Goal: Information Seeking & Learning: Learn about a topic

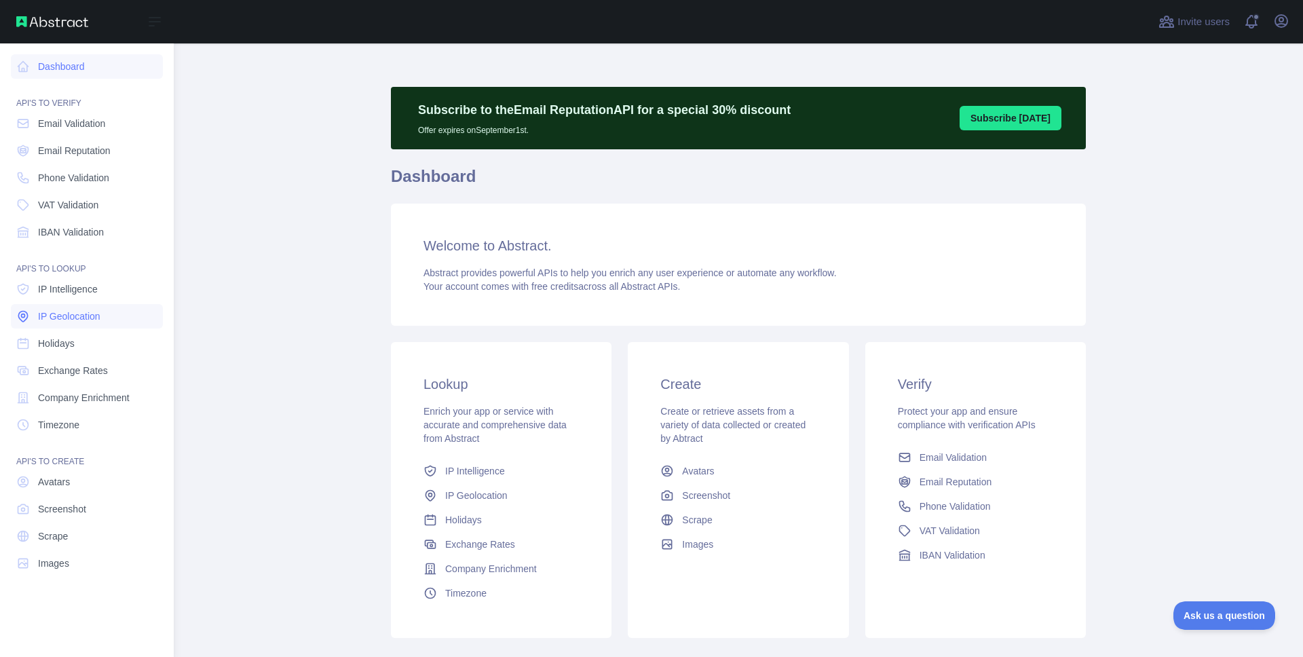
click at [91, 309] on span "IP Geolocation" at bounding box center [69, 316] width 62 height 14
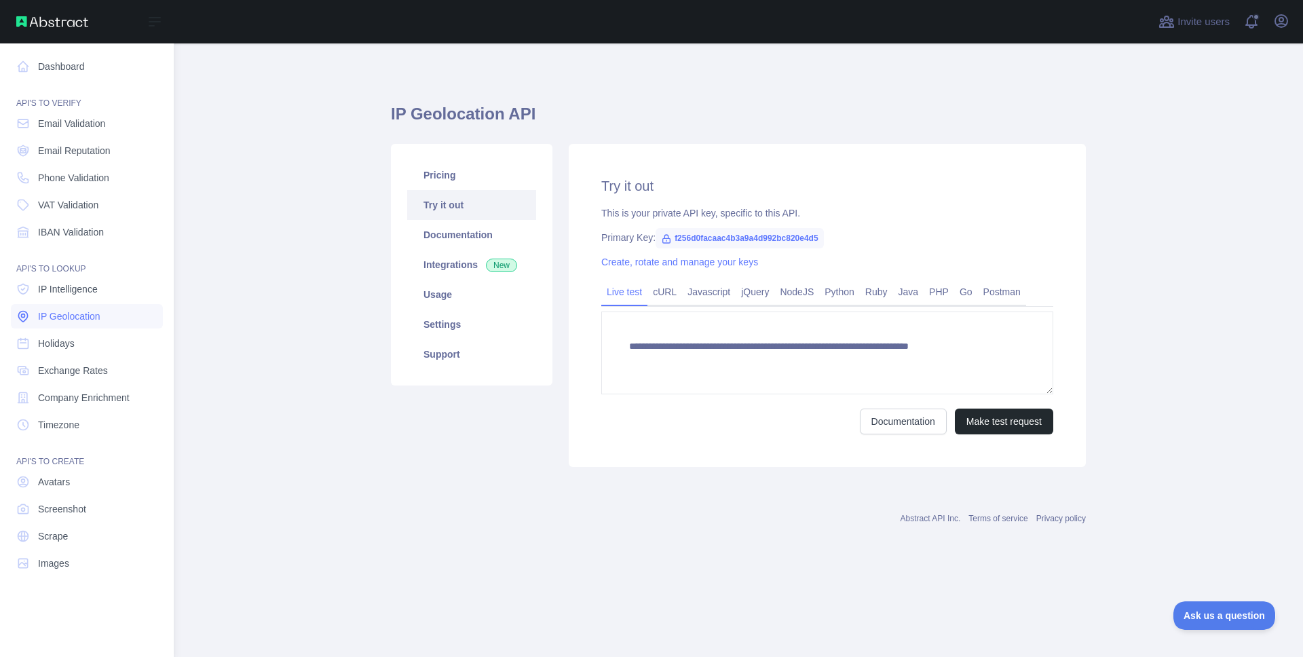
type textarea "**********"
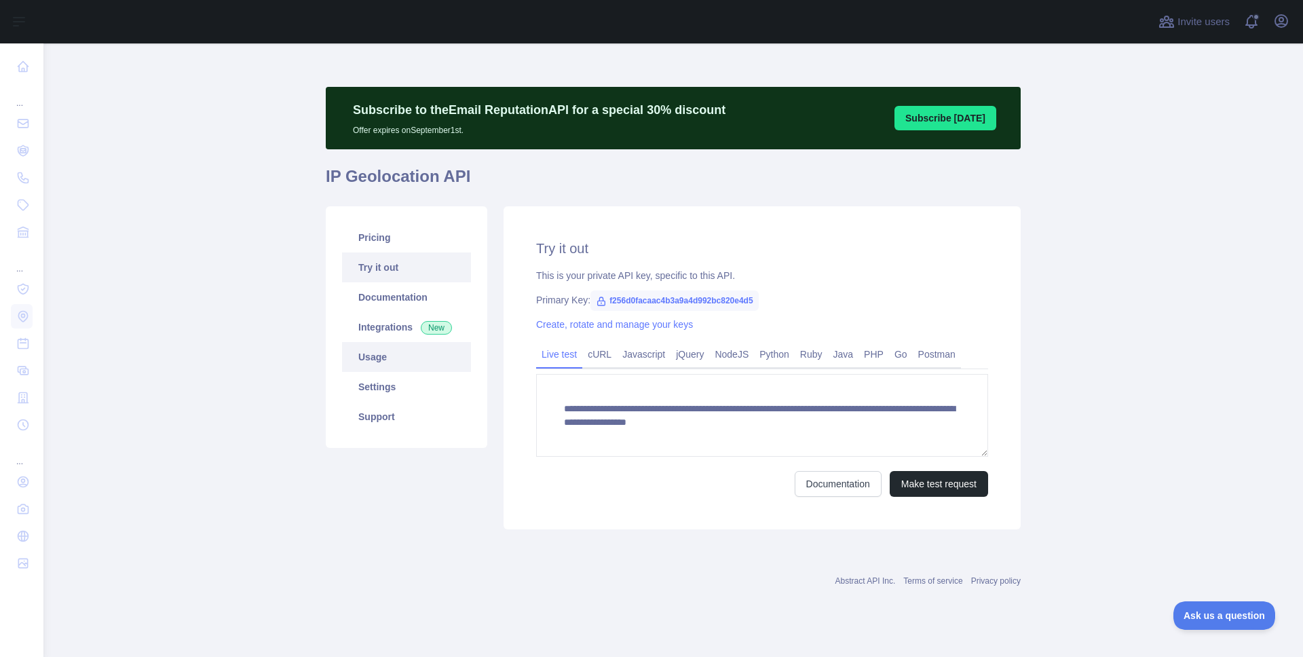
click at [395, 362] on link "Usage" at bounding box center [406, 357] width 129 height 30
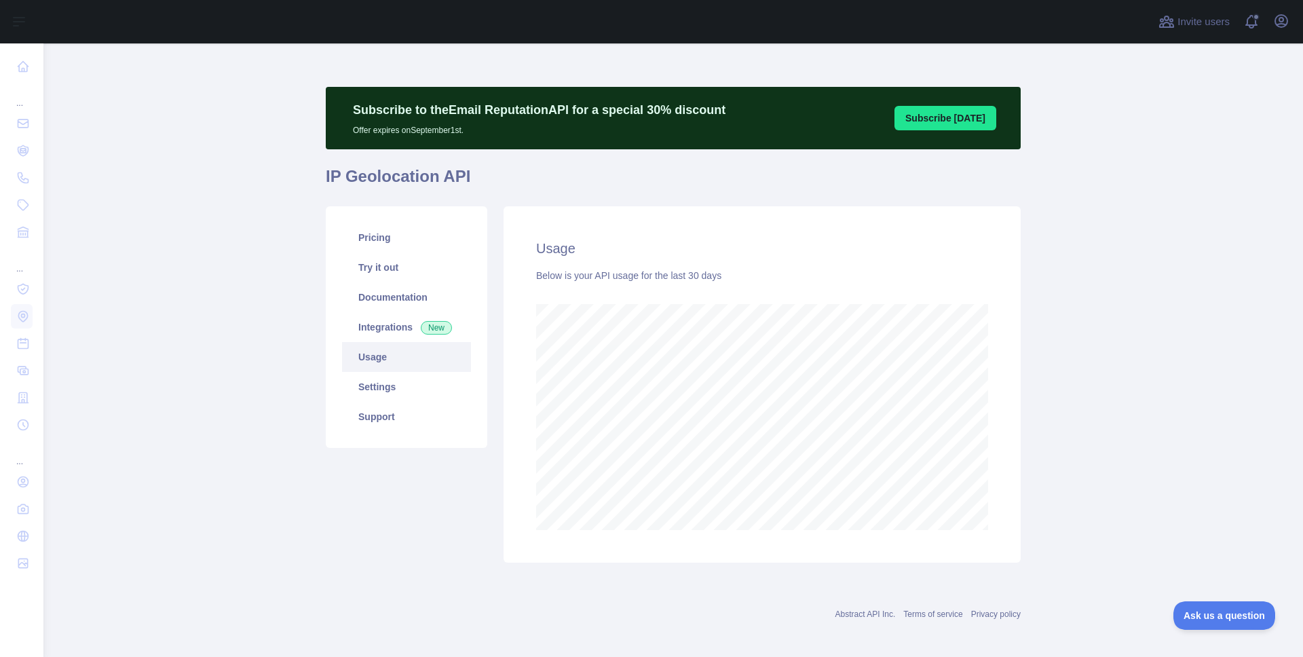
scroll to position [613, 1249]
click at [403, 381] on link "Settings" at bounding box center [406, 387] width 129 height 30
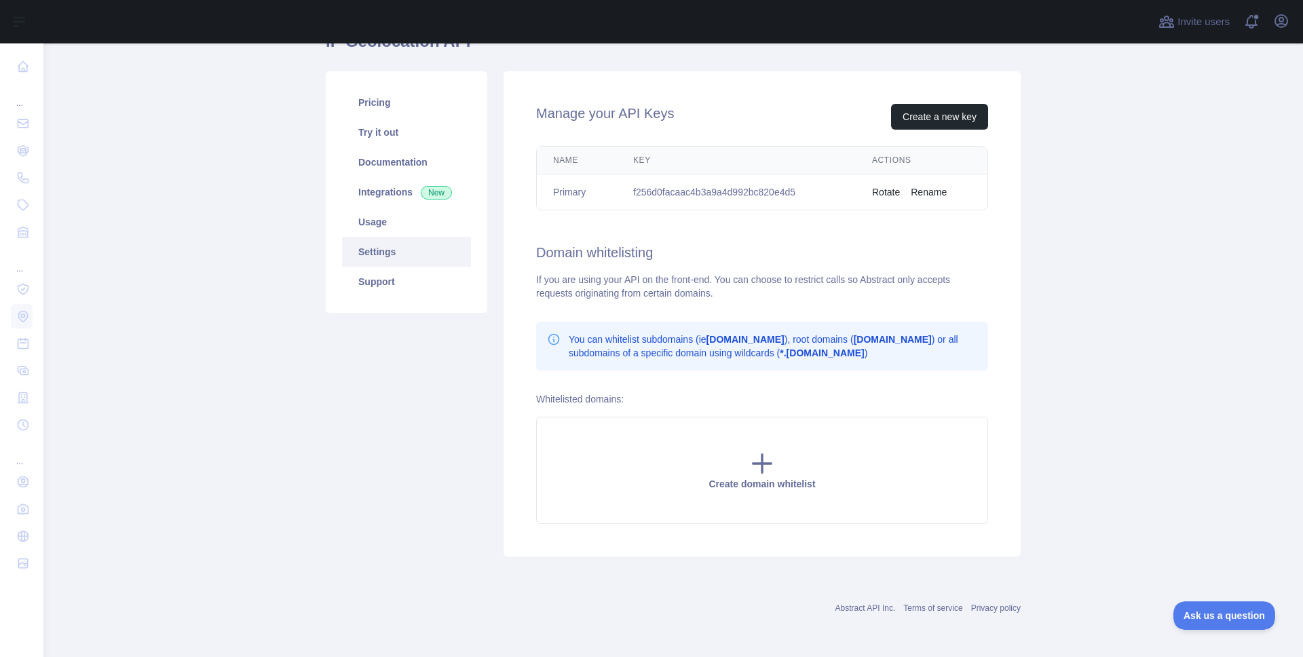
scroll to position [74, 0]
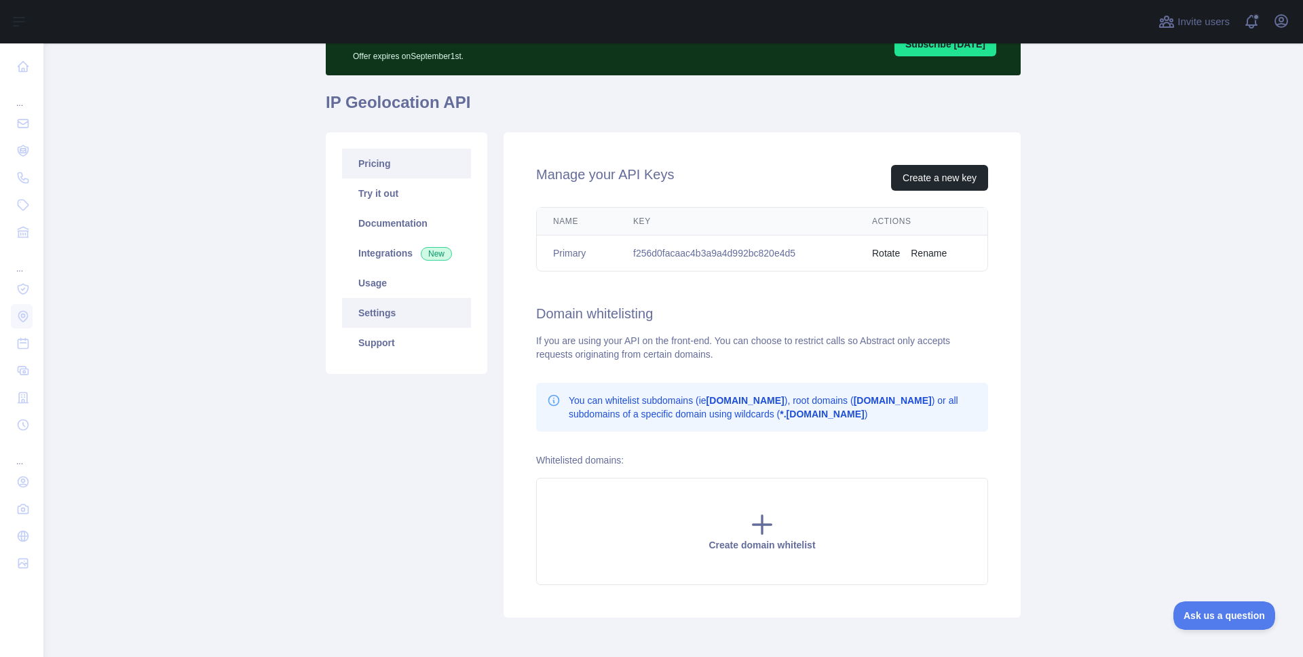
click at [389, 166] on link "Pricing" at bounding box center [406, 164] width 129 height 30
